Goal: Task Accomplishment & Management: Manage account settings

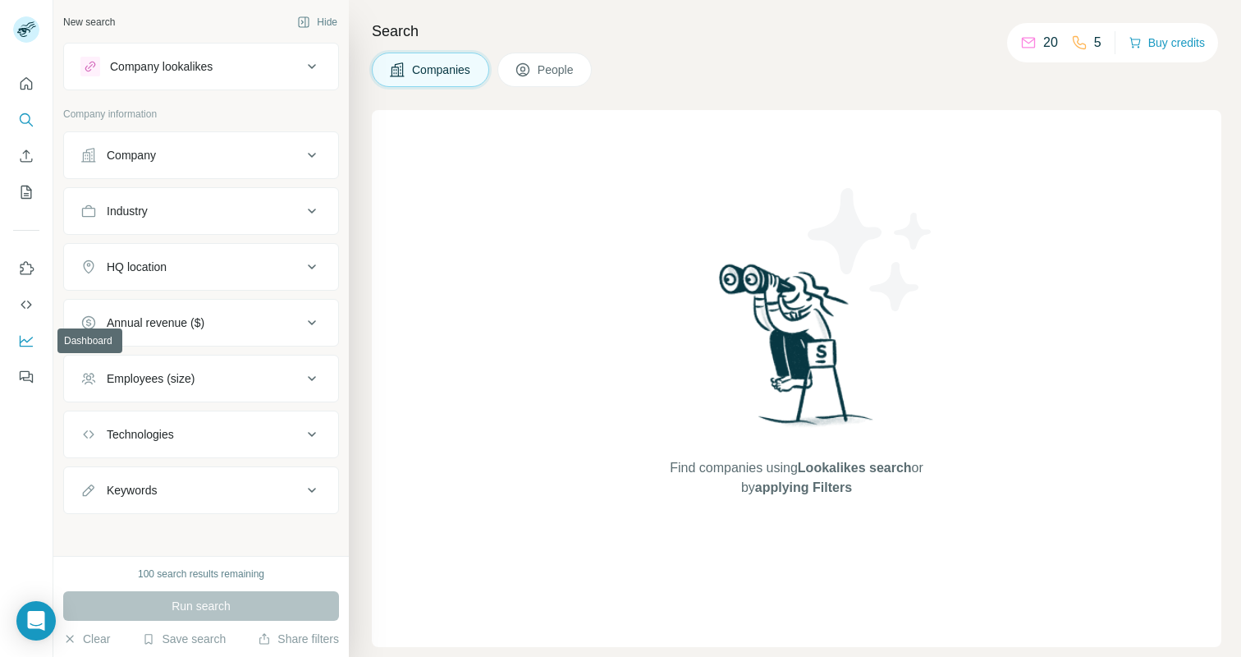
click at [26, 341] on icon "Dashboard" at bounding box center [26, 341] width 16 height 16
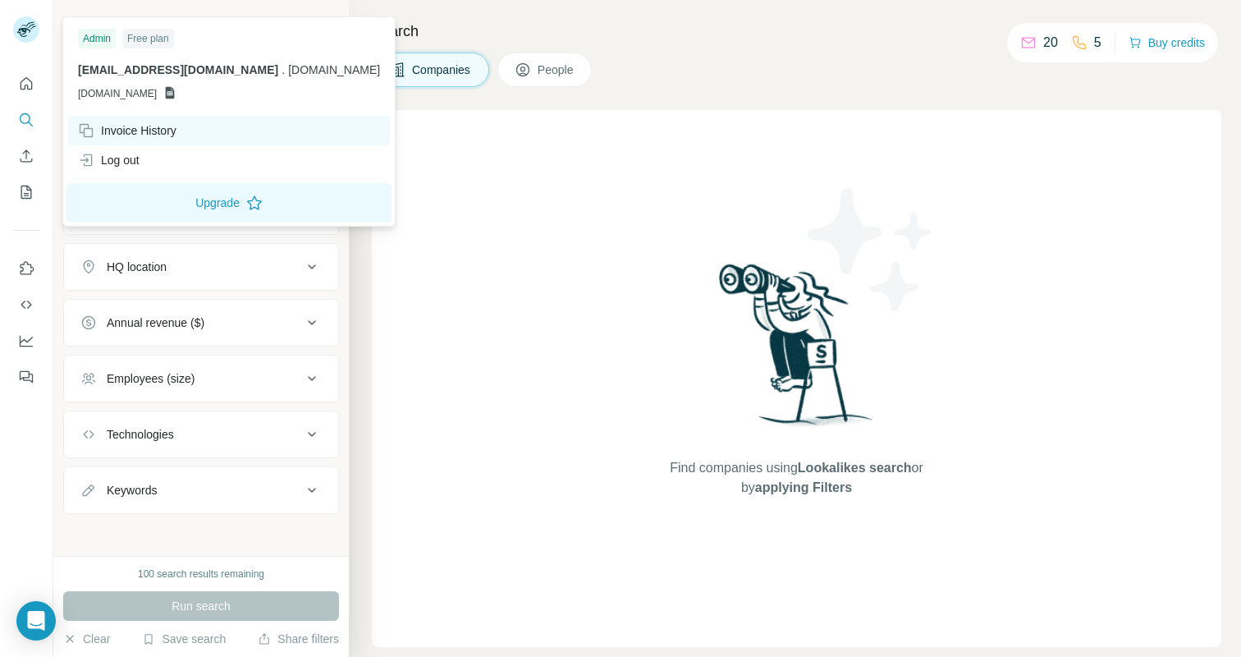
click at [131, 128] on div "Invoice History" at bounding box center [127, 130] width 99 height 16
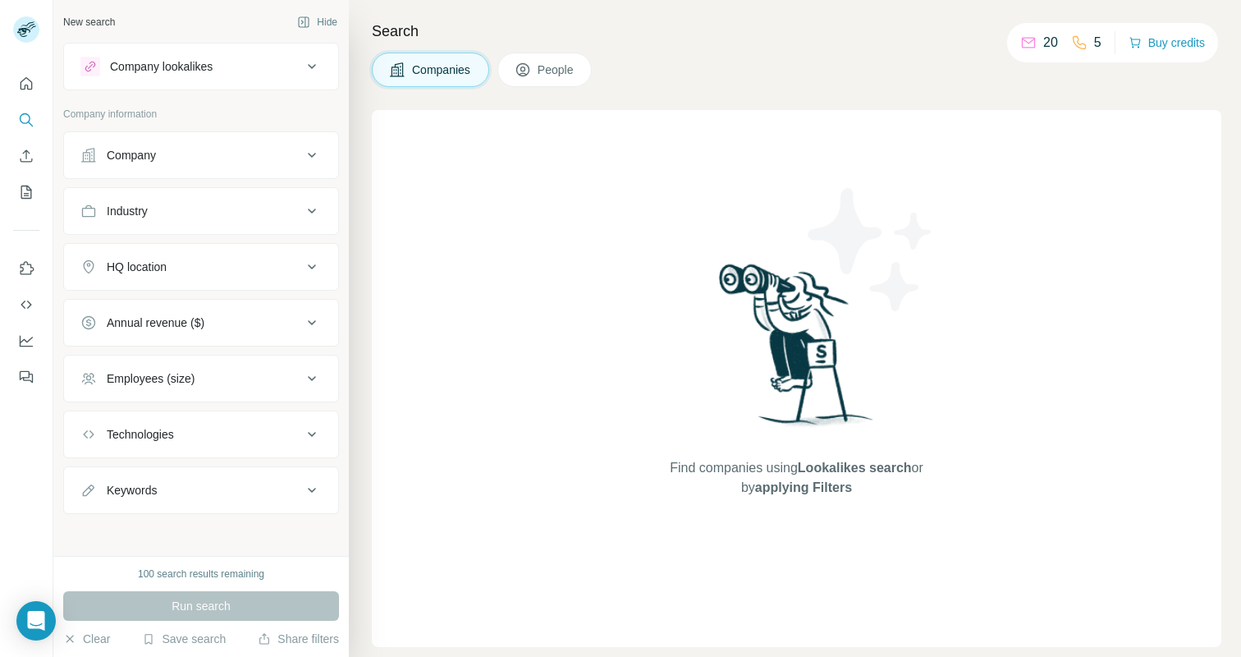
click at [717, 31] on h4 "Search" at bounding box center [797, 31] width 850 height 23
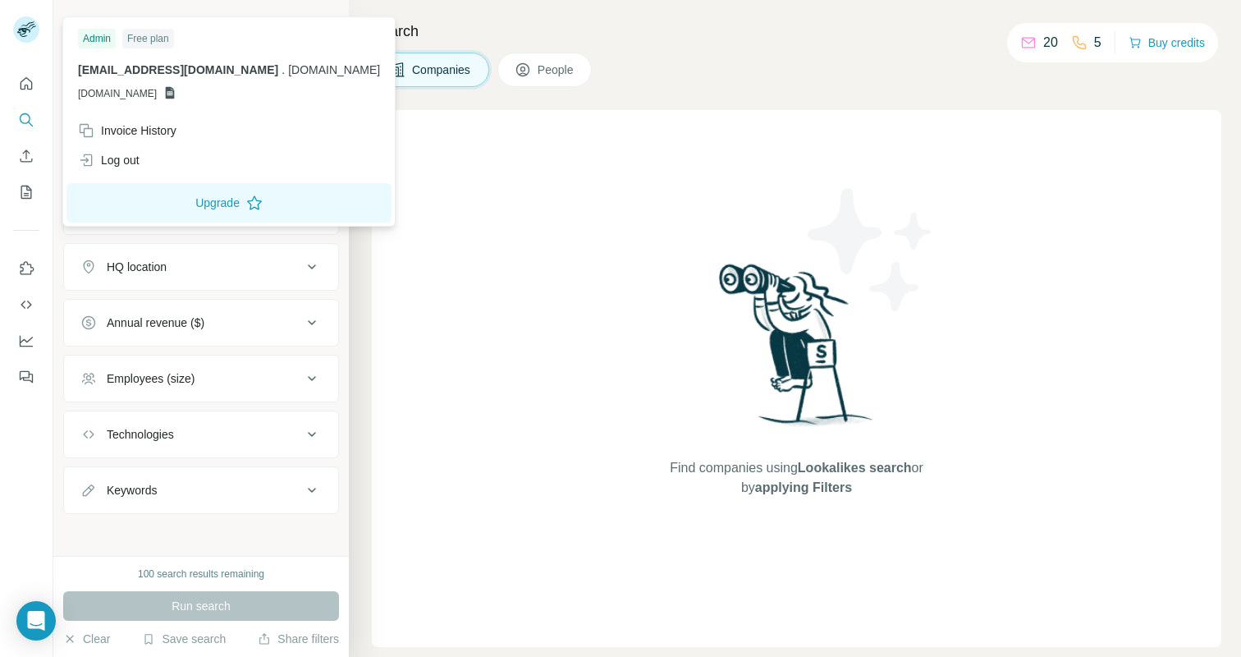
click at [38, 35] on div at bounding box center [26, 29] width 26 height 26
click at [128, 159] on div "Log out" at bounding box center [109, 160] width 62 height 16
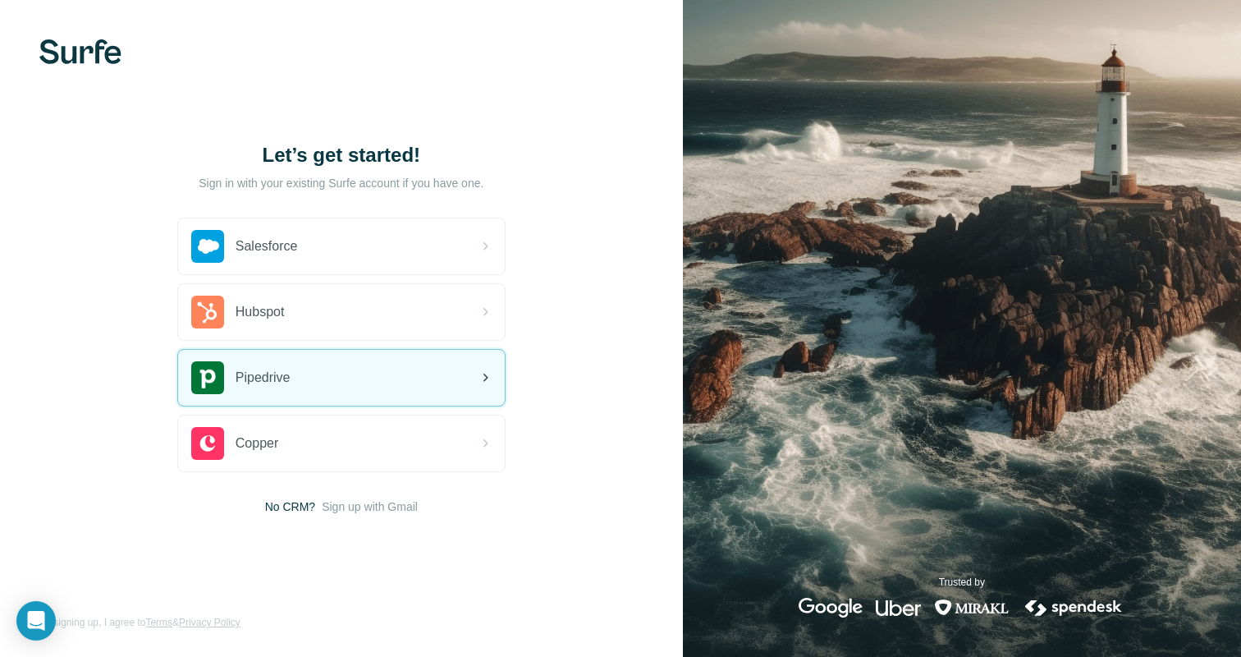
click at [293, 357] on div "Pipedrive" at bounding box center [341, 378] width 327 height 56
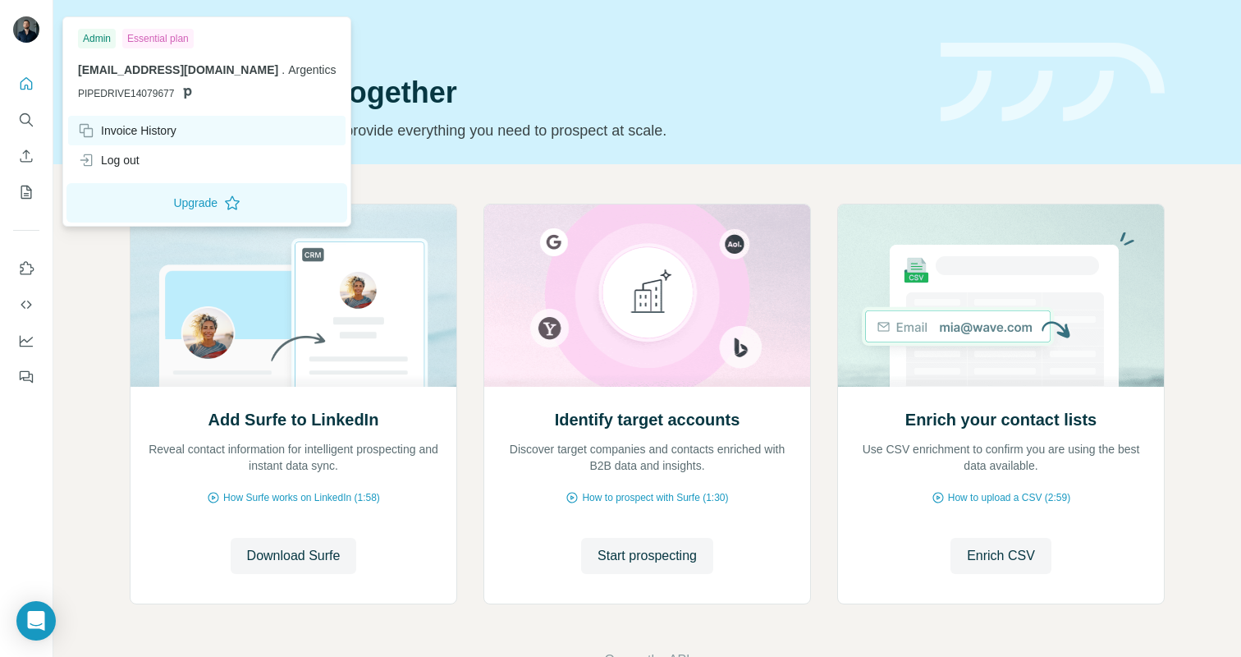
click at [144, 132] on div "Invoice History" at bounding box center [127, 130] width 99 height 16
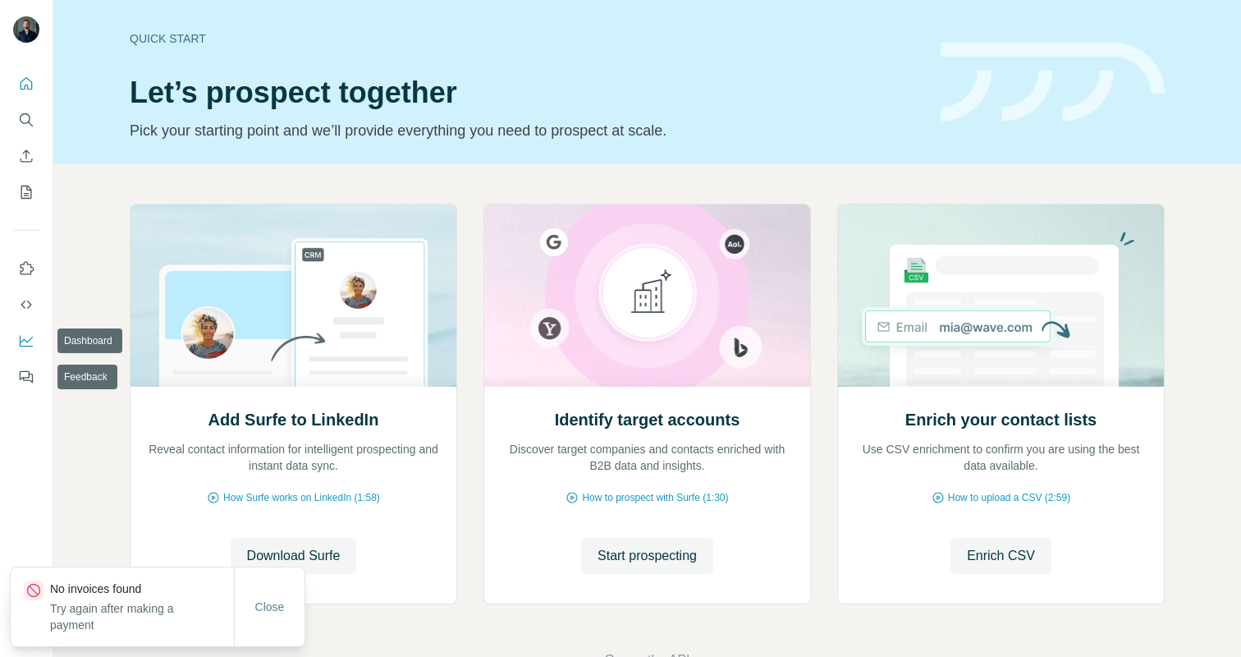
click at [26, 342] on icon "Dashboard" at bounding box center [26, 340] width 13 height 7
